Goal: Task Accomplishment & Management: Use online tool/utility

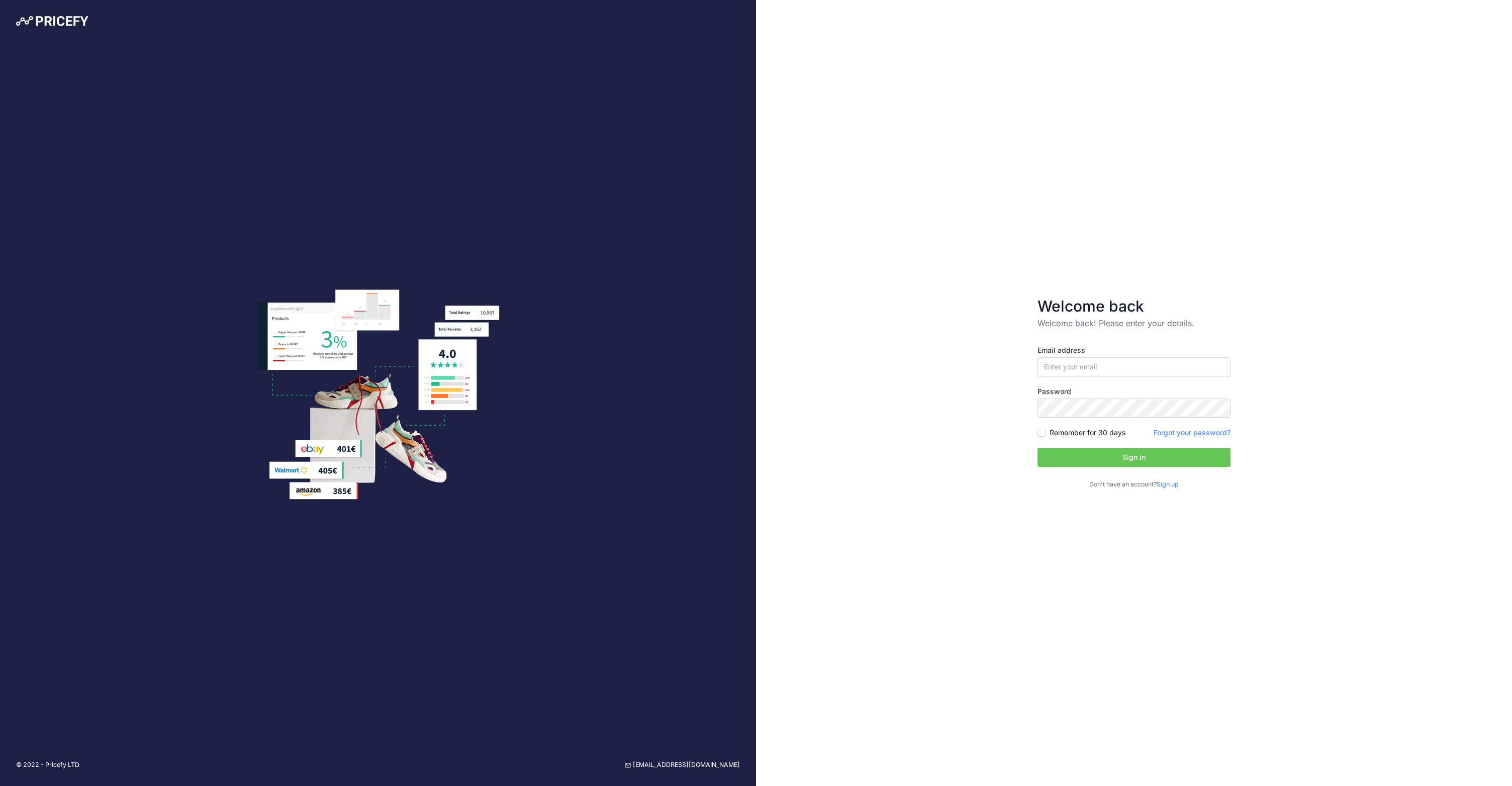
type input "[EMAIL_ADDRESS][DOMAIN_NAME]"
click at [1039, 432] on input "Remember for 30 days" at bounding box center [1042, 433] width 8 height 8
checkbox input "true"
click at [1113, 456] on button "Sign in" at bounding box center [1134, 457] width 193 height 19
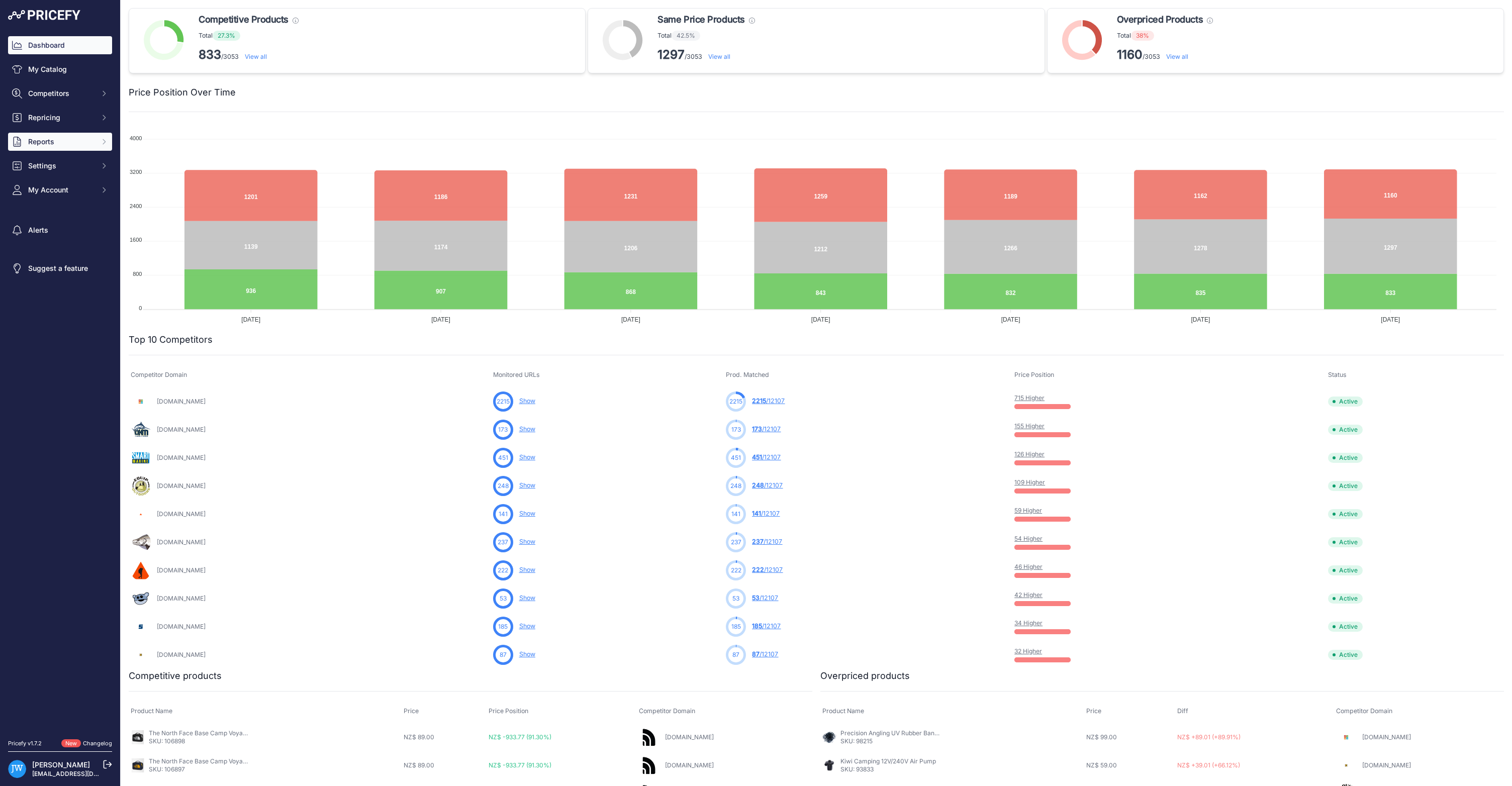
click at [79, 142] on span "Reports" at bounding box center [61, 141] width 66 height 10
click at [50, 156] on link "My Reports" at bounding box center [60, 160] width 104 height 18
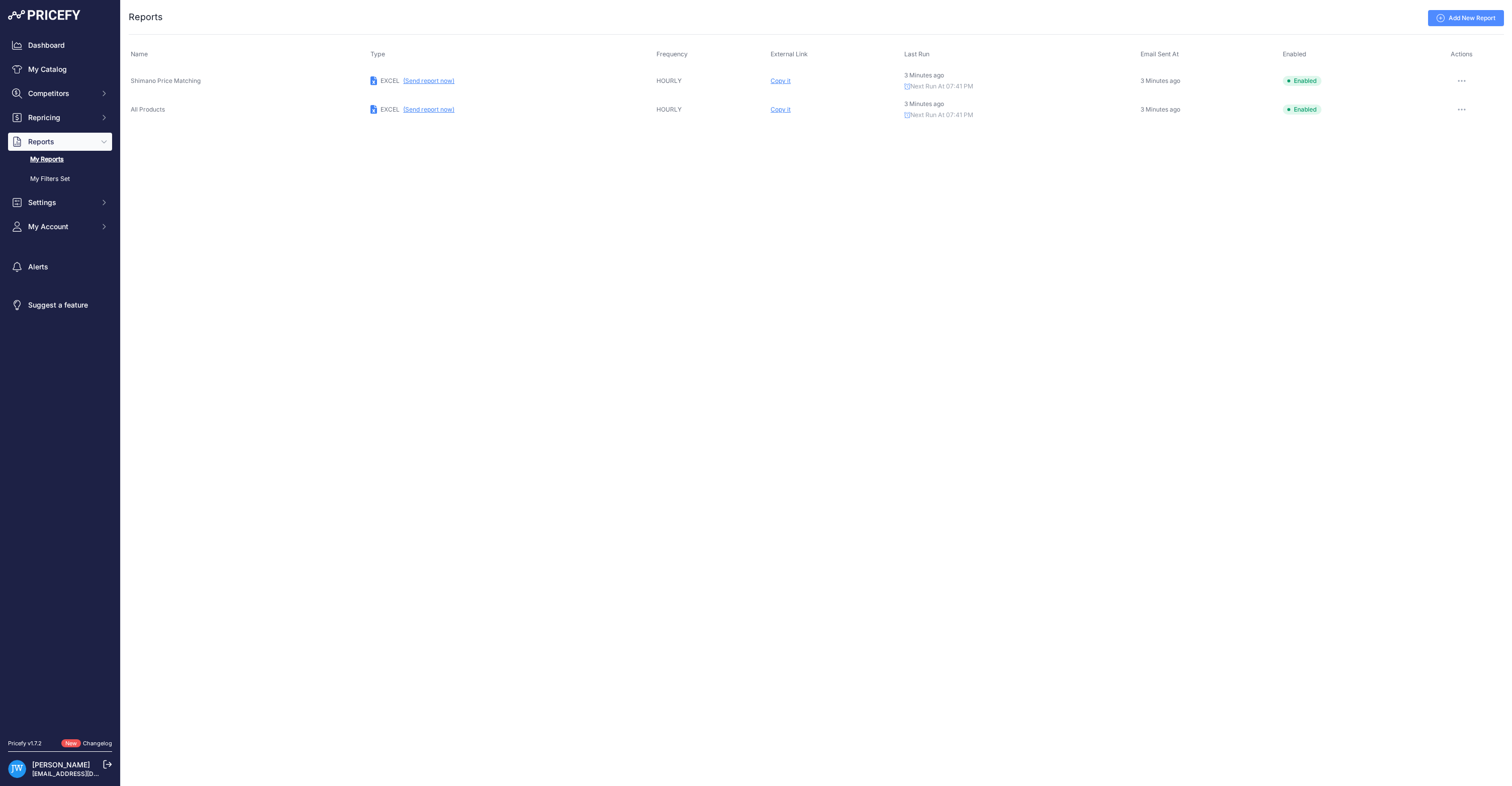
click at [779, 110] on span "Copy it" at bounding box center [781, 109] width 20 height 8
